Goal: Task Accomplishment & Management: Manage account settings

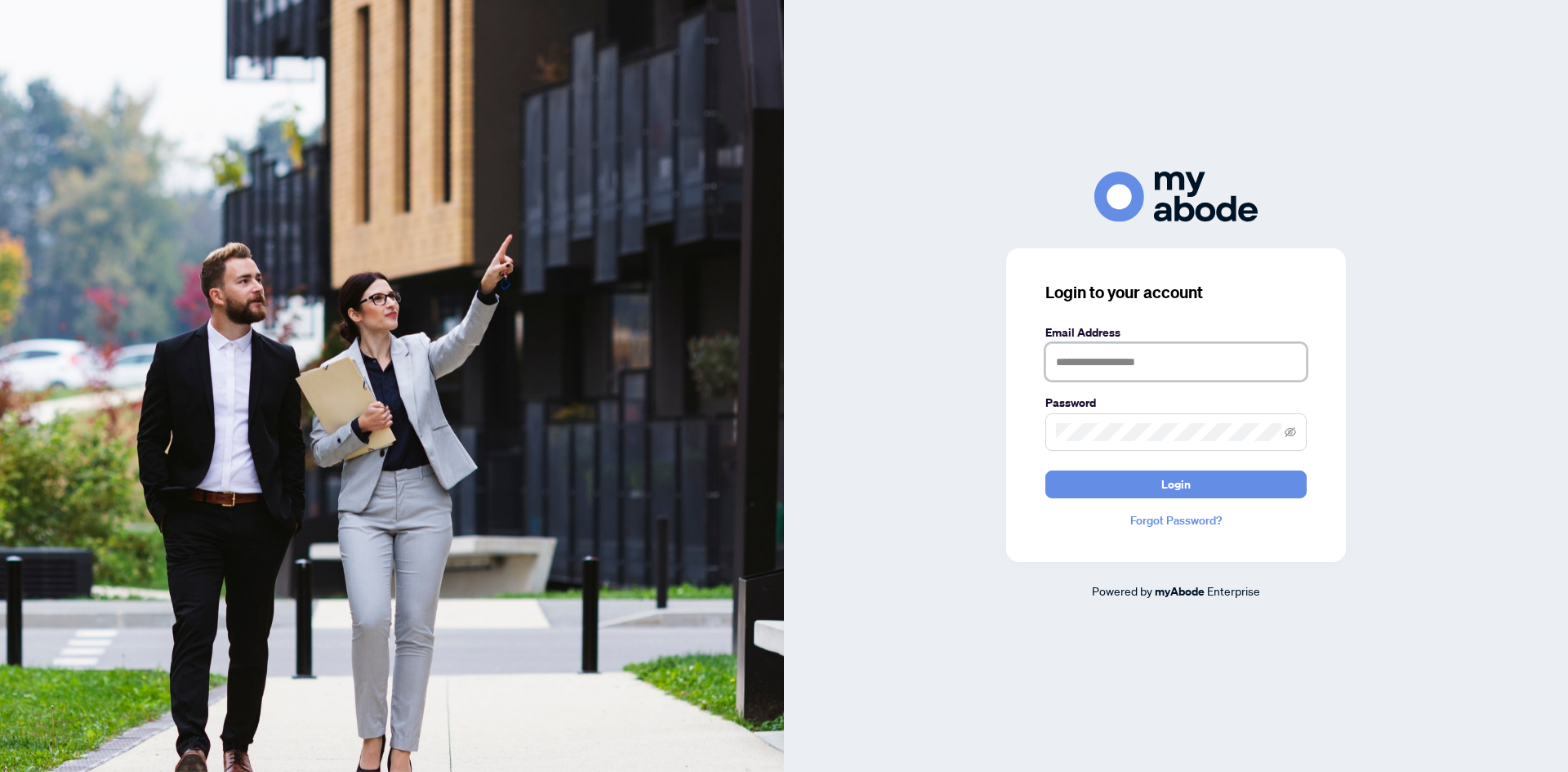
drag, startPoint x: 1156, startPoint y: 356, endPoint x: 1161, endPoint y: 364, distance: 9.4
click at [1156, 356] on input "text" at bounding box center [1176, 361] width 261 height 38
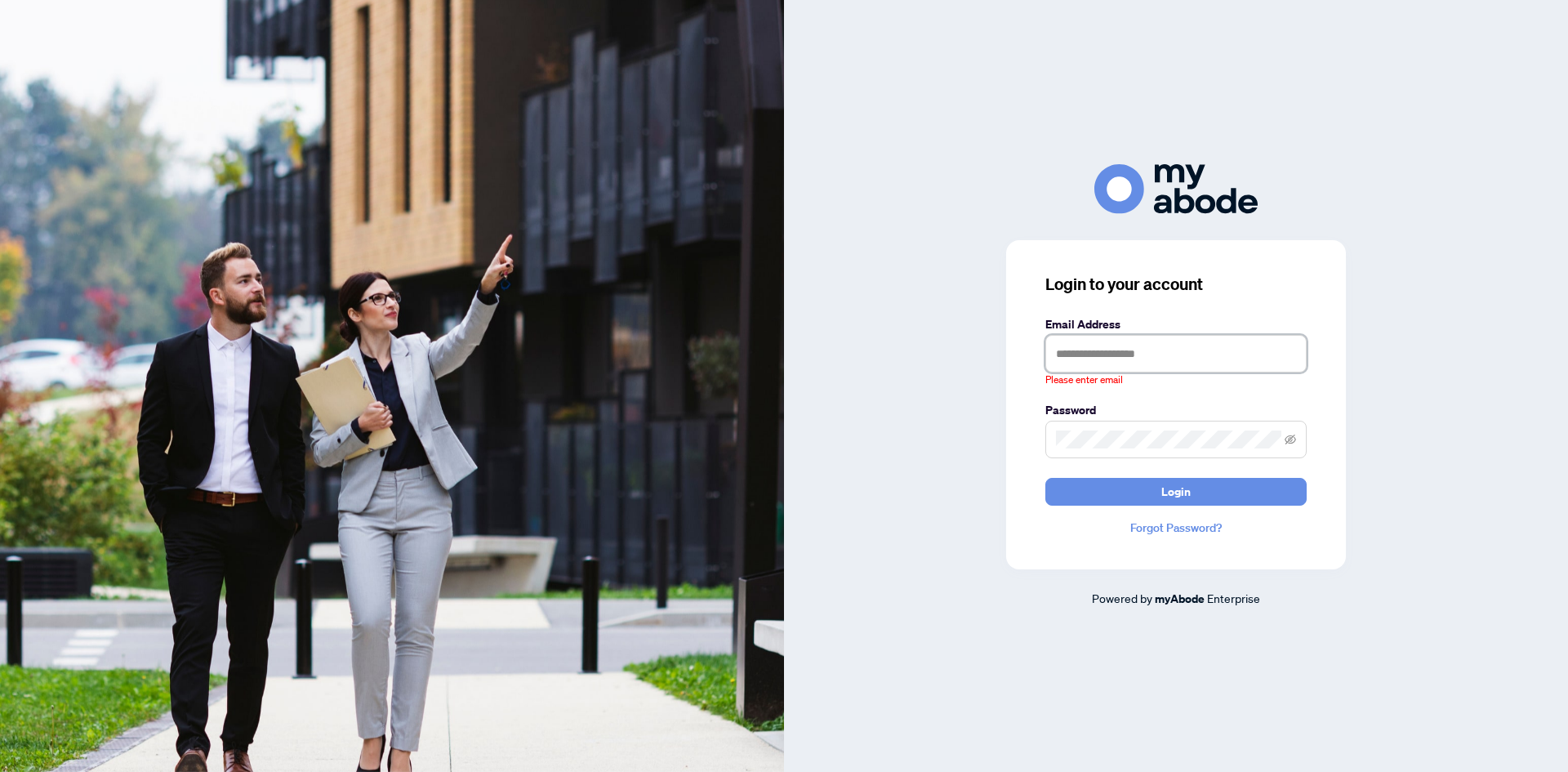
type input "**********"
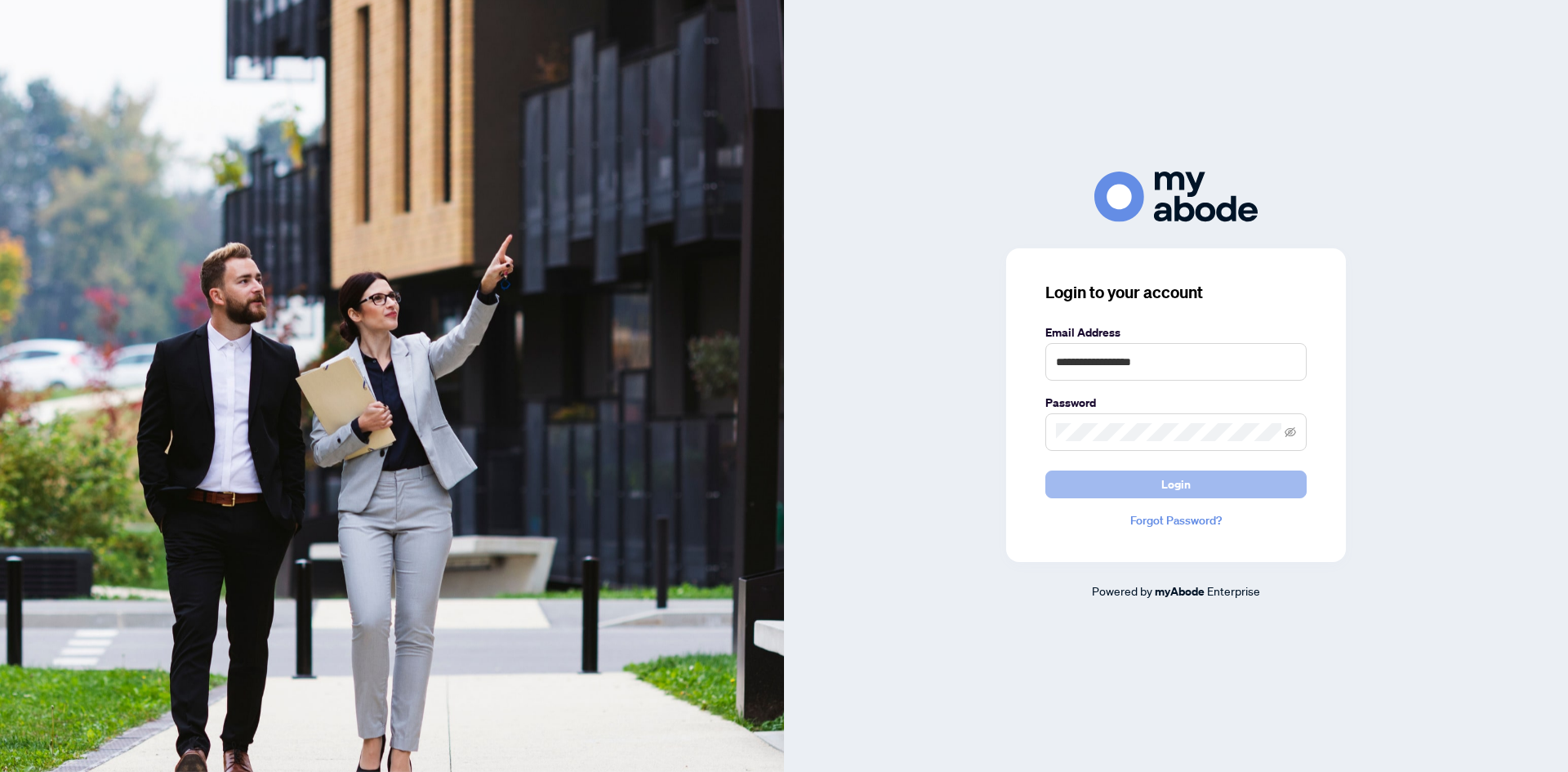
click at [1226, 489] on button "Login" at bounding box center [1176, 484] width 261 height 28
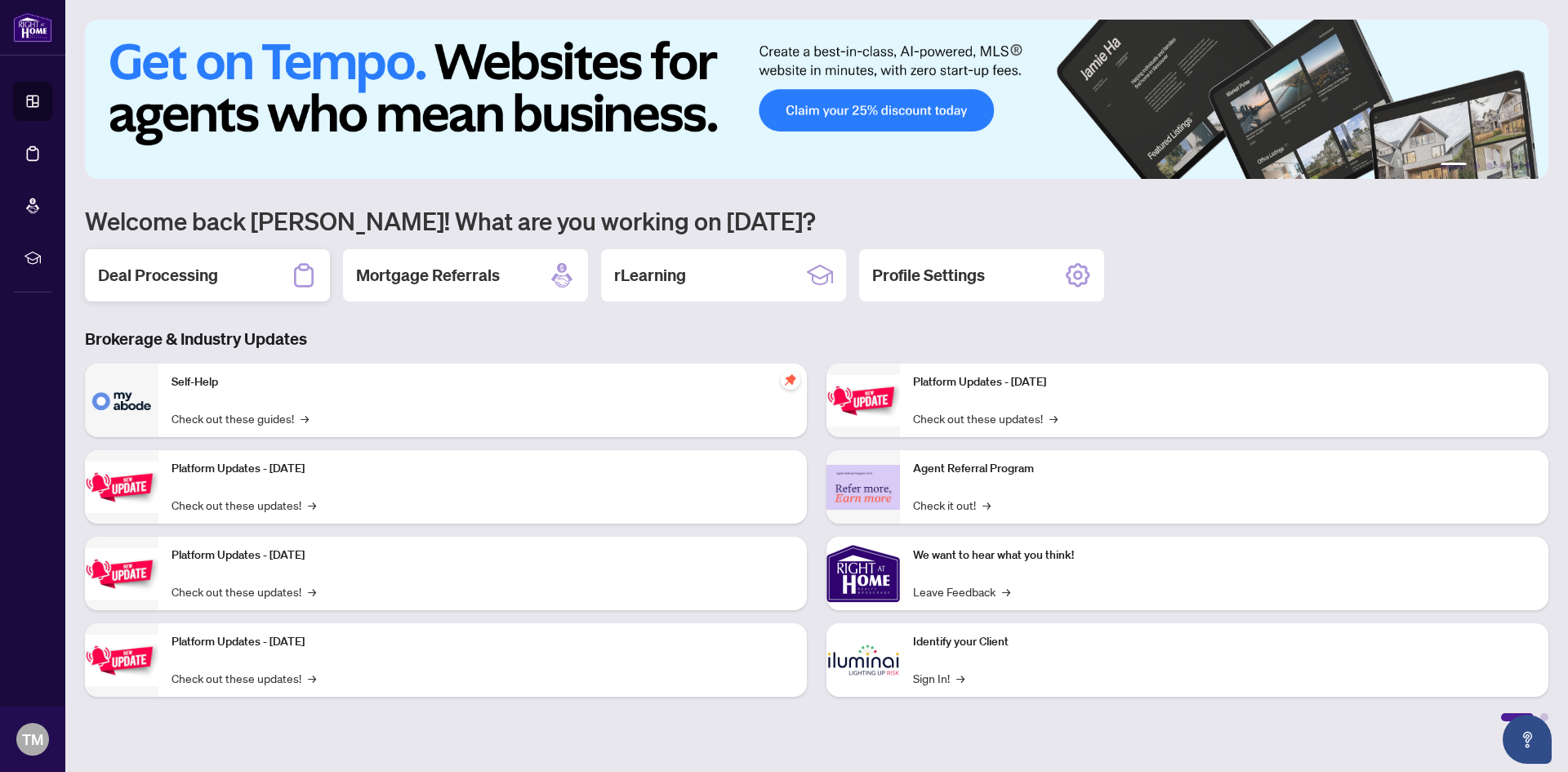
click at [158, 274] on h2 "Deal Processing" at bounding box center [158, 275] width 120 height 23
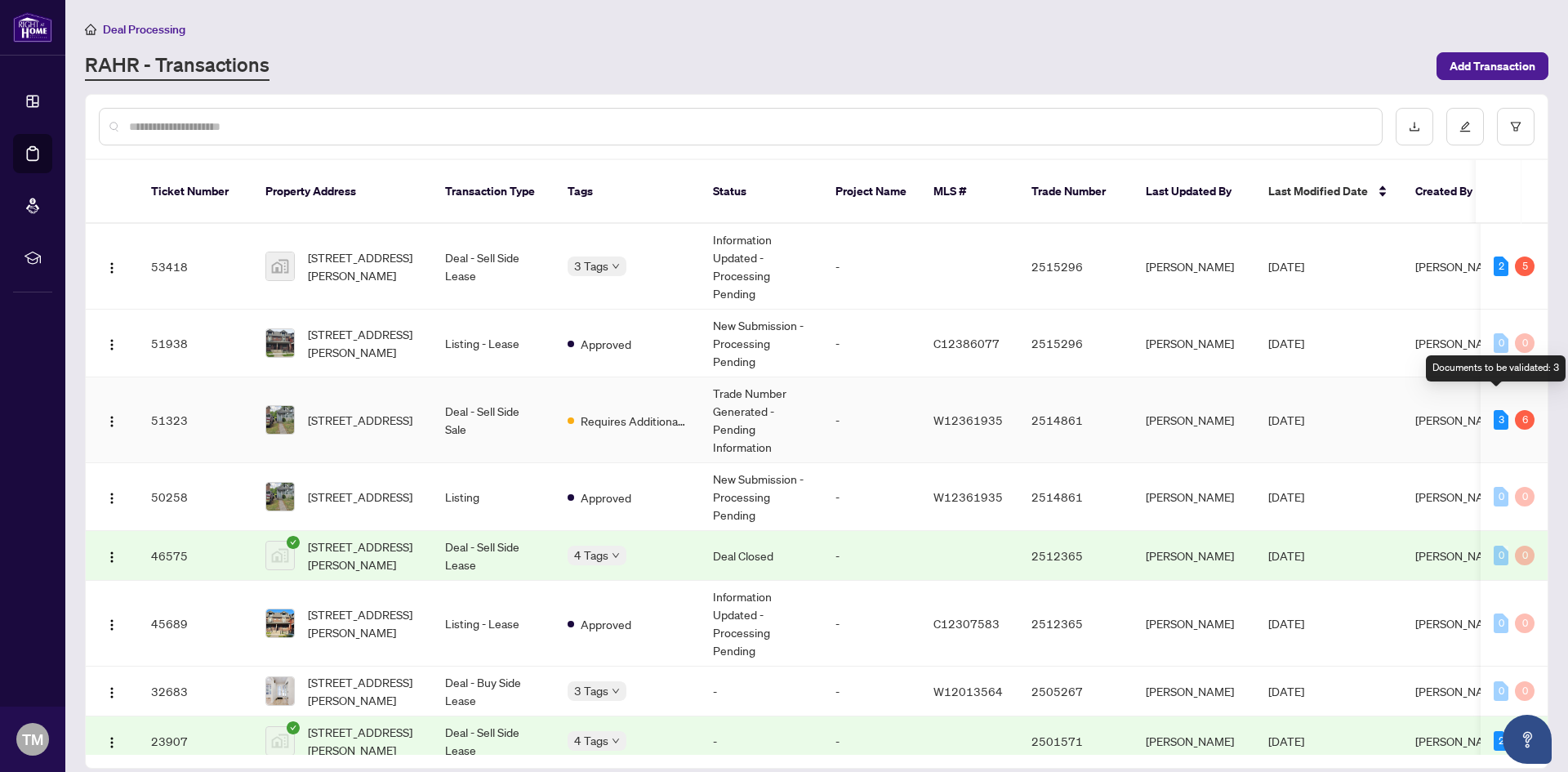
click at [1493, 410] on div "3" at bounding box center [1500, 419] width 15 height 19
click at [503, 396] on td "Deal - Sell Side Sale" at bounding box center [493, 420] width 122 height 86
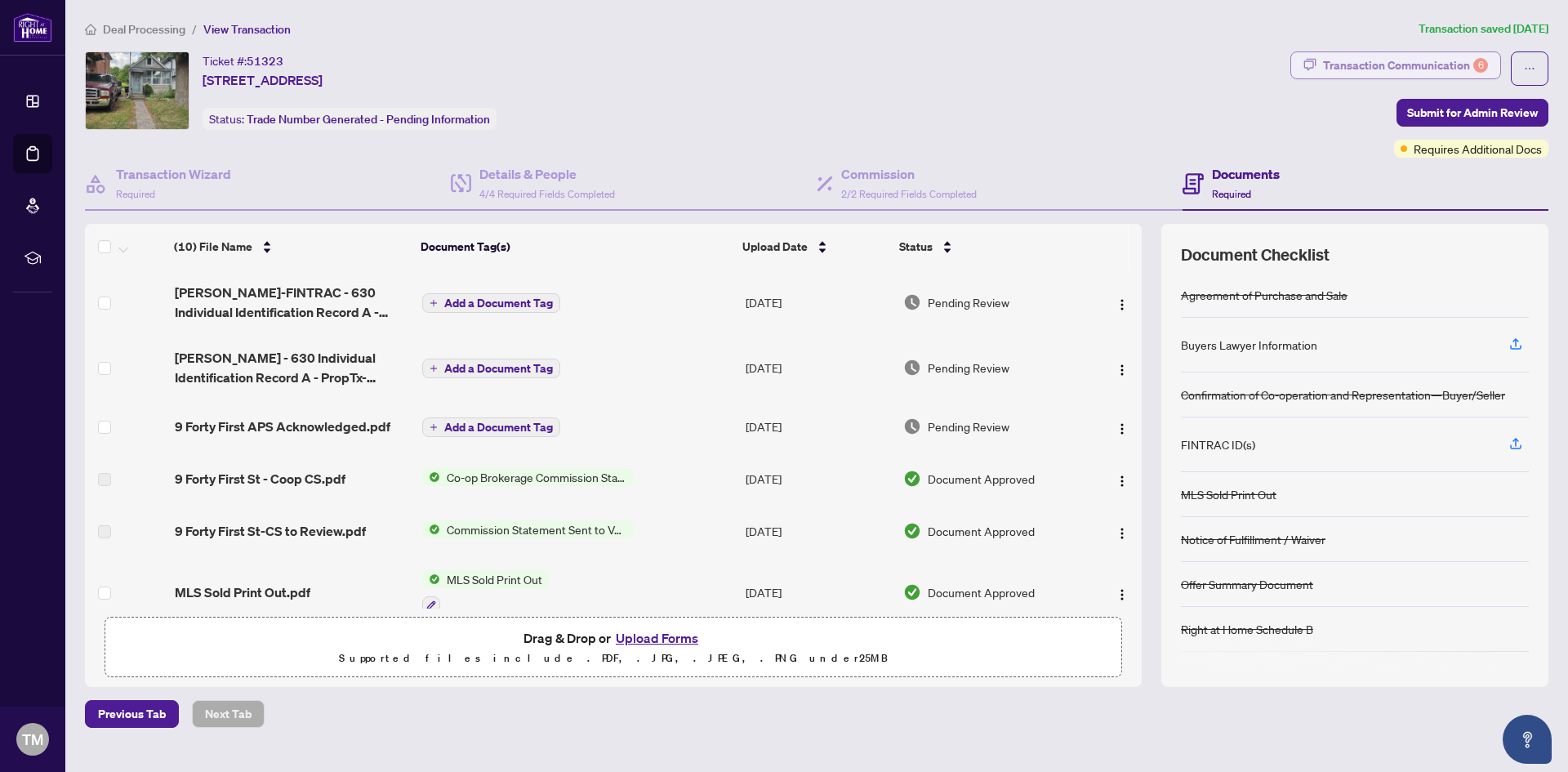
click at [1376, 62] on div "Transaction Communication 6" at bounding box center [1405, 65] width 165 height 26
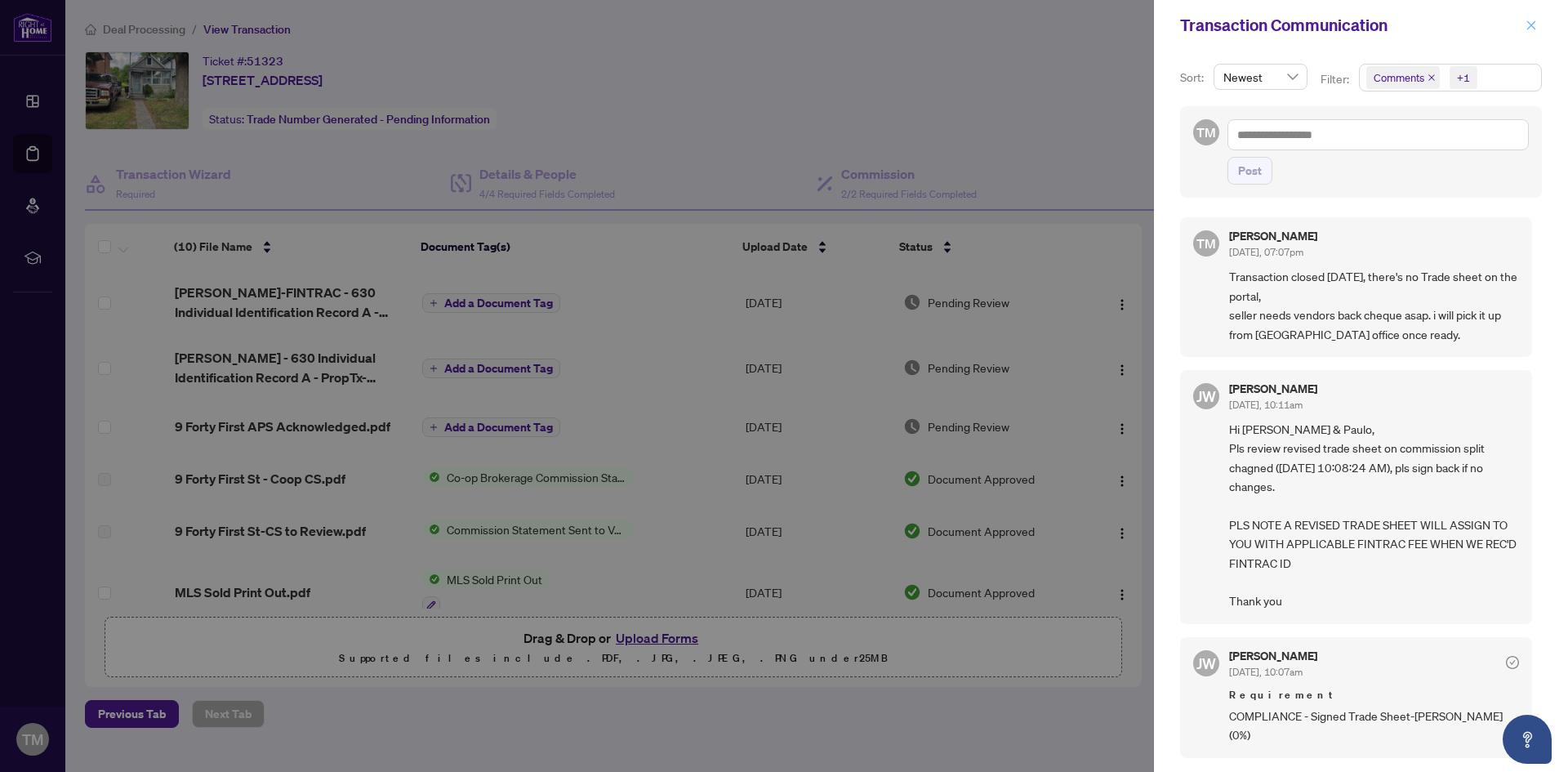
click at [1537, 23] on button "button" at bounding box center [1531, 25] width 21 height 19
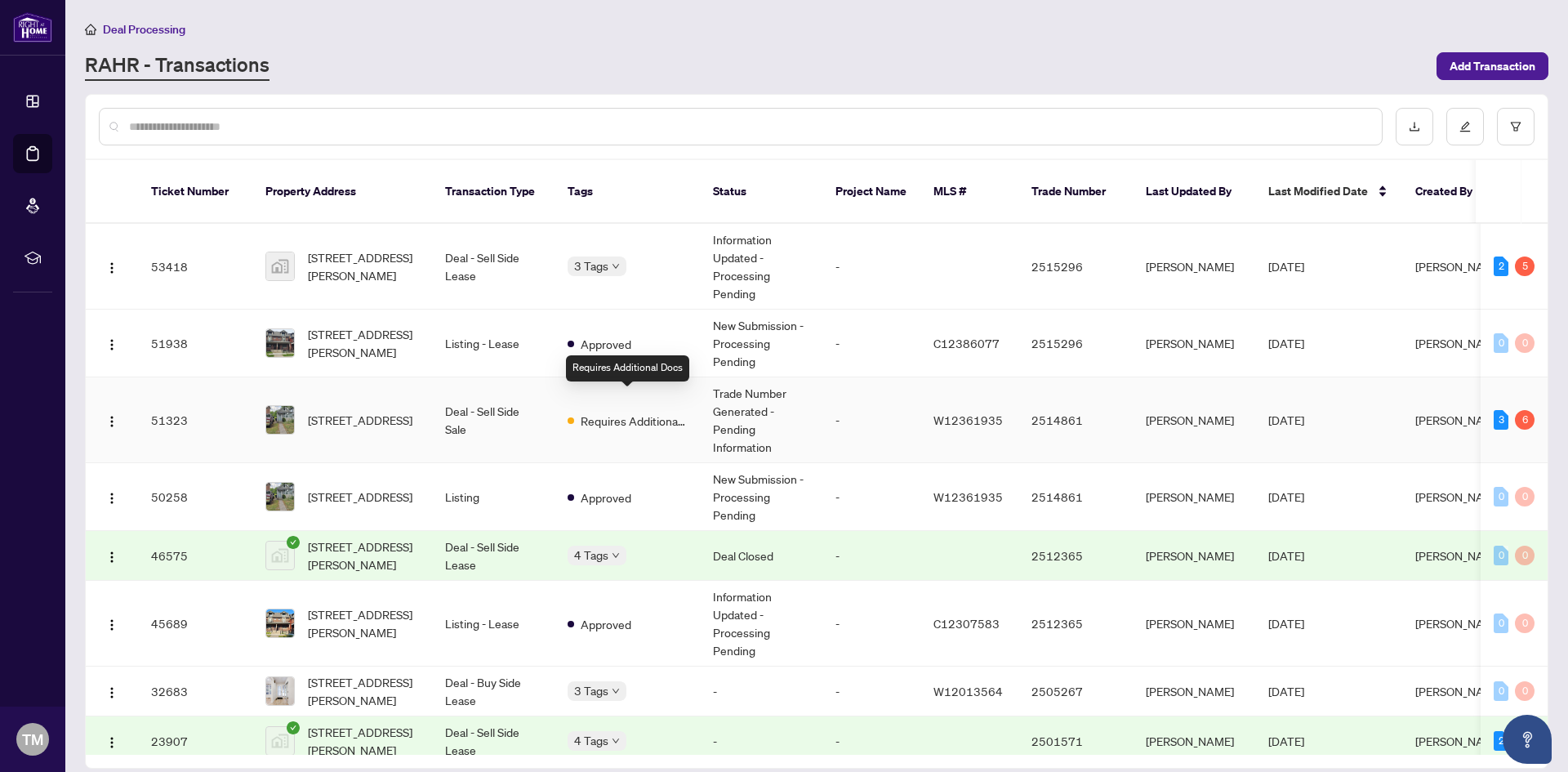
click at [629, 412] on span "Requires Additional Docs" at bounding box center [633, 420] width 106 height 18
click at [502, 237] on td "Deal - Sell Side Lease" at bounding box center [493, 267] width 122 height 86
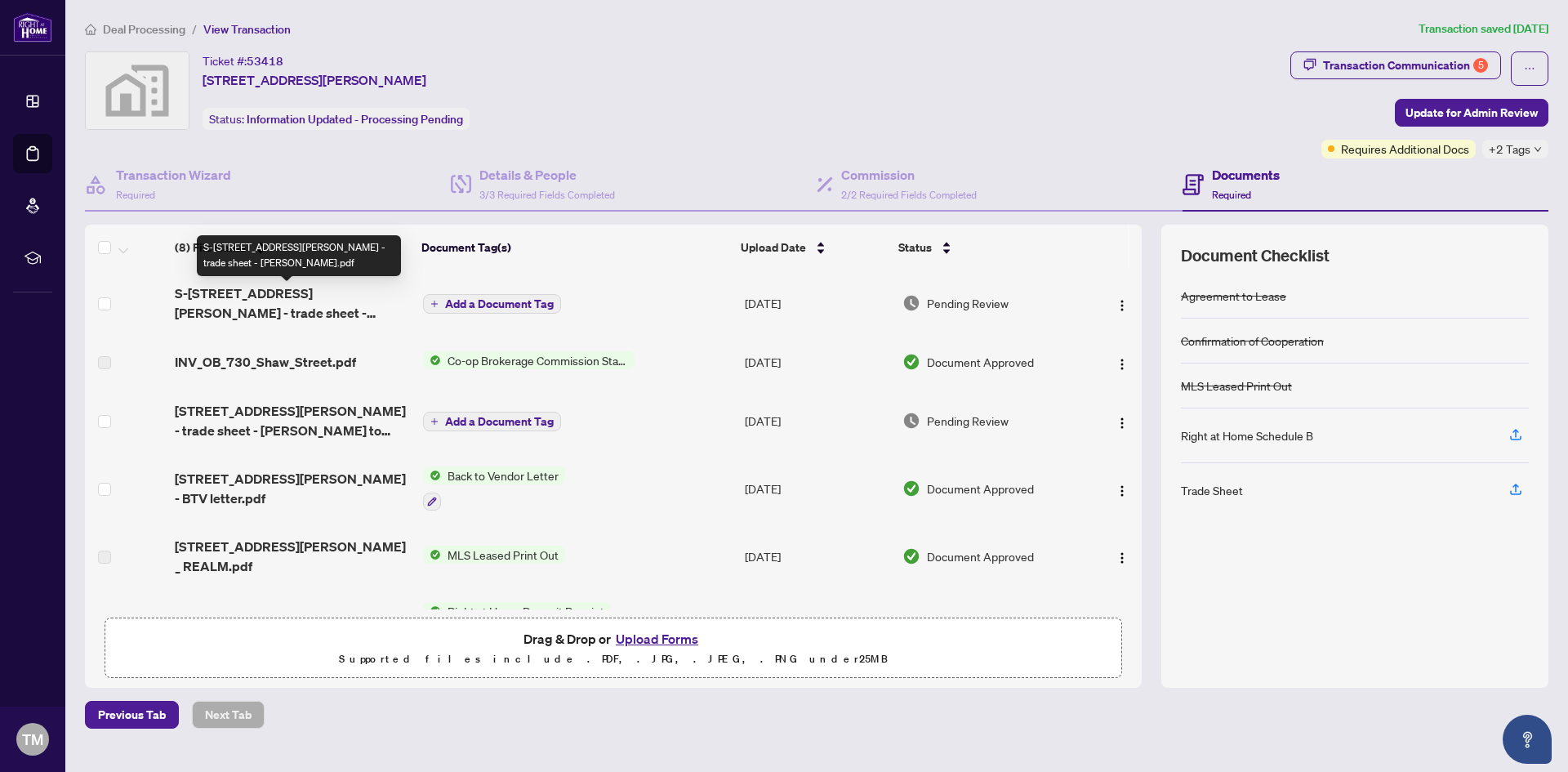
click at [377, 294] on span "S-730 Shaw St - trade sheet - Tony.pdf" at bounding box center [292, 303] width 235 height 39
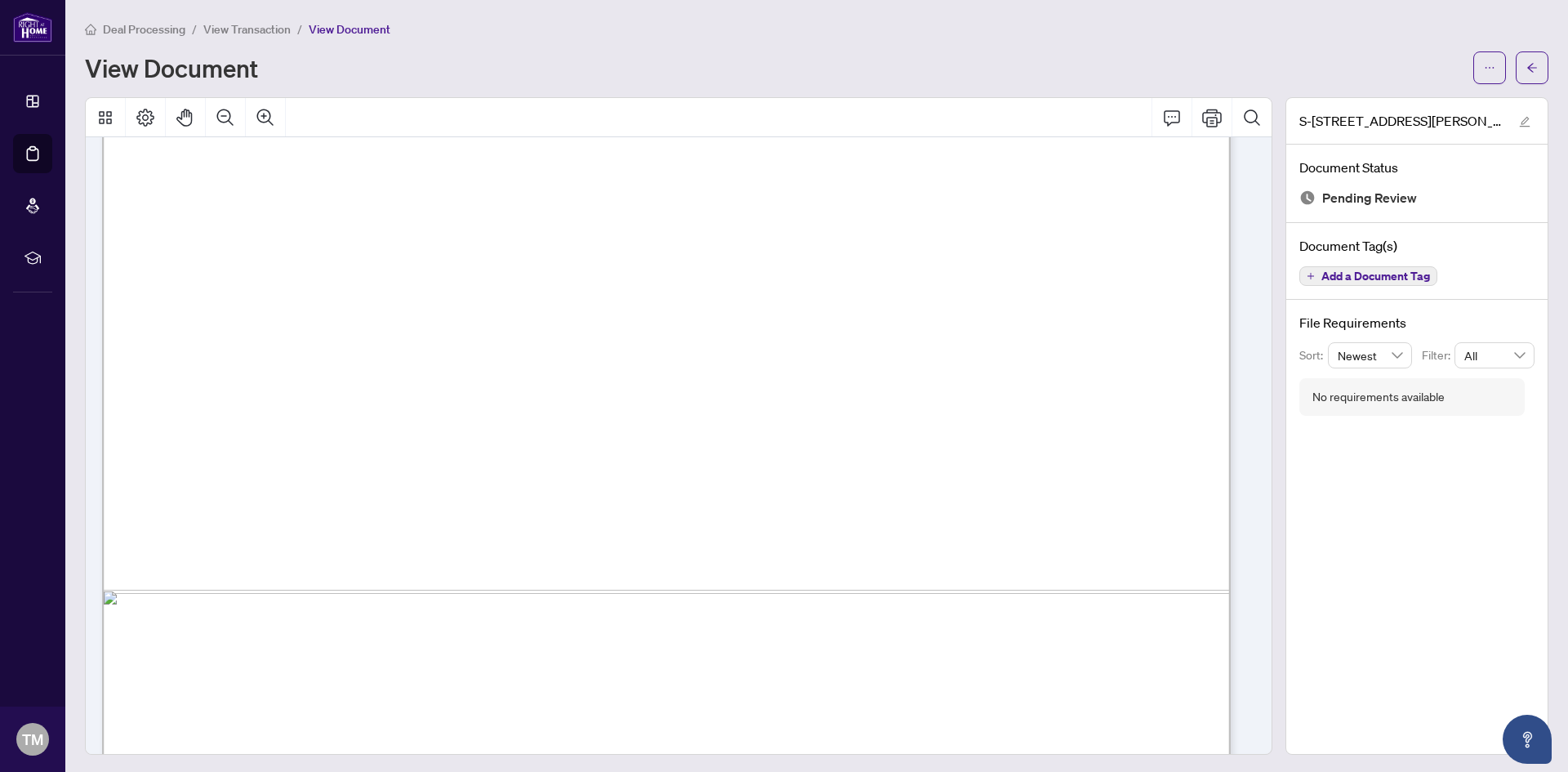
scroll to position [816, 0]
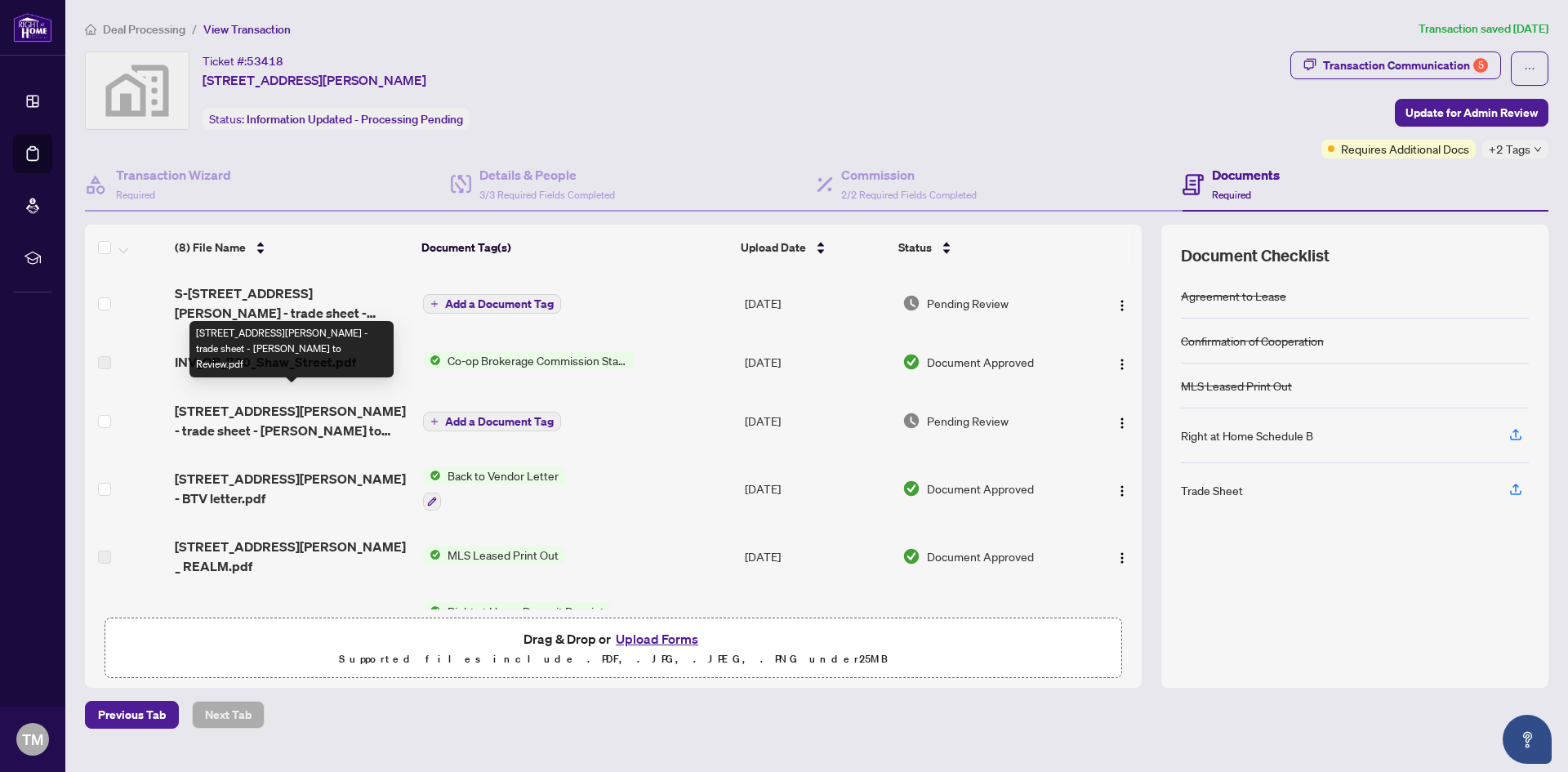
click at [365, 401] on span "730 Shaw St - trade sheet - Tony to Review.pdf" at bounding box center [292, 420] width 235 height 39
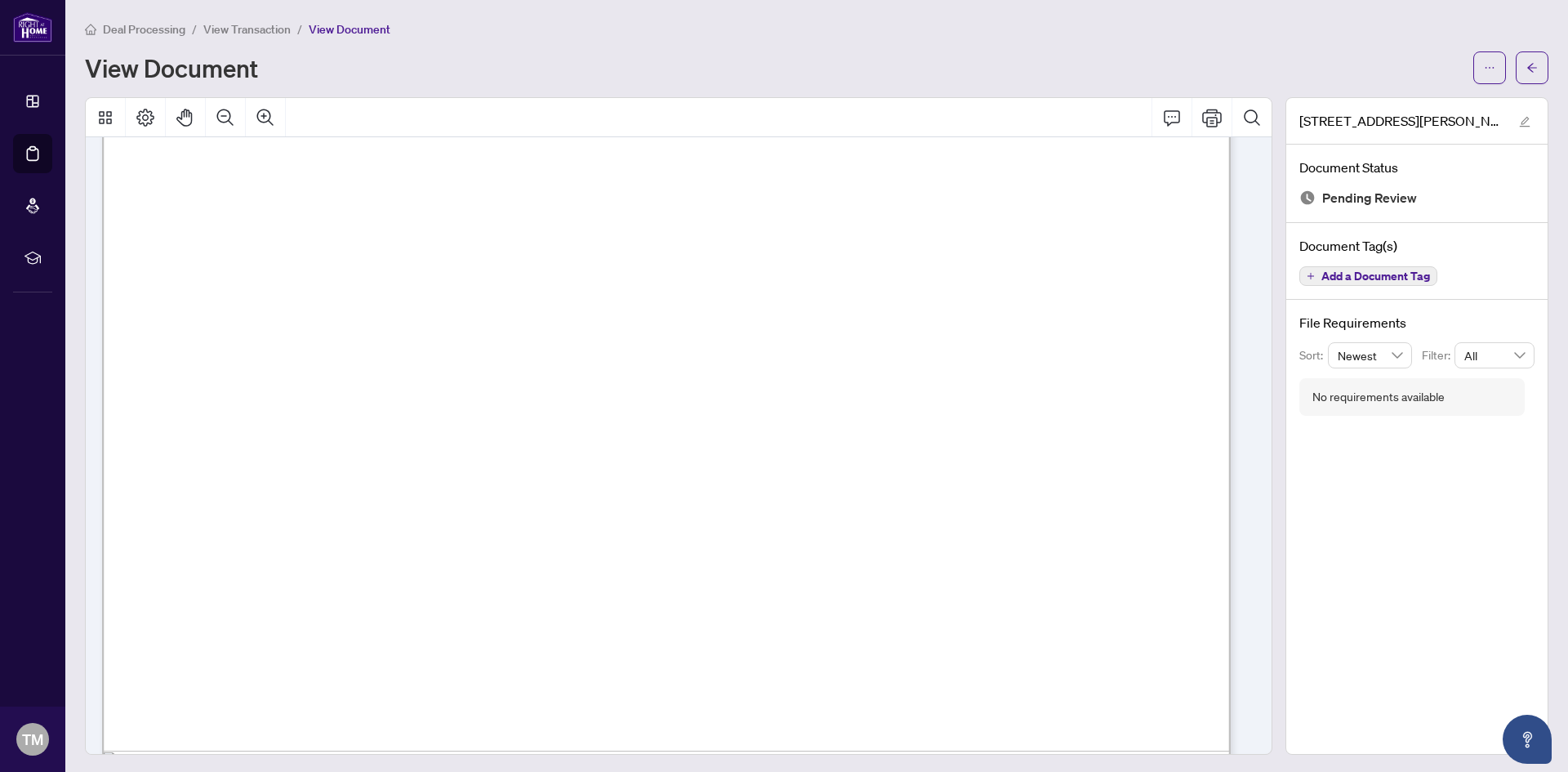
scroll to position [327, 0]
